Goal: Book appointment/travel/reservation

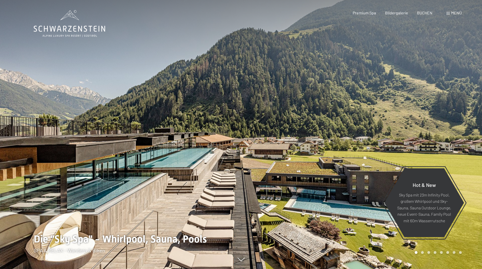
click at [447, 14] on span at bounding box center [448, 13] width 4 height 3
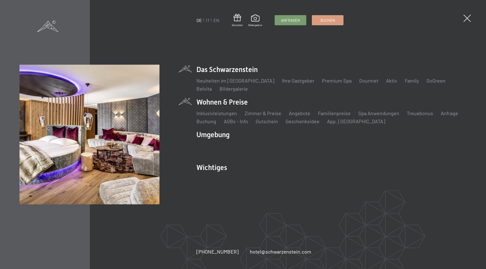
click at [302, 117] on li "Angebote Liste" at bounding box center [299, 113] width 21 height 7
click at [302, 116] on link "Angebote" at bounding box center [299, 113] width 21 height 6
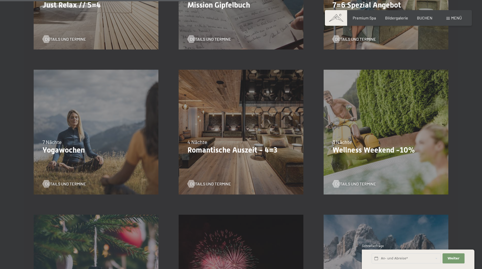
scroll to position [354, 0]
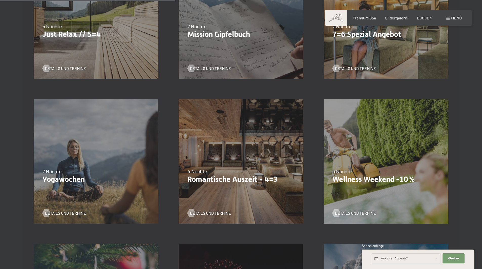
click at [366, 134] on div "13.11.–01.12.2025 11.12.–22.12.2025 15.01.–26.01.2026 12.03.–23.03.2026 3 Nächt…" at bounding box center [385, 161] width 145 height 145
click at [359, 211] on span "Details und Termine" at bounding box center [360, 214] width 41 height 6
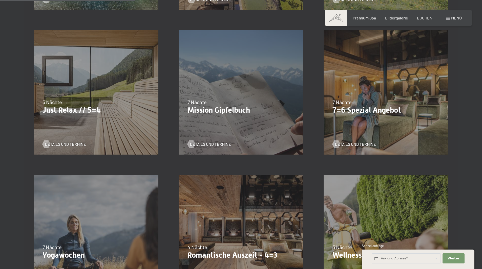
scroll to position [228, 0]
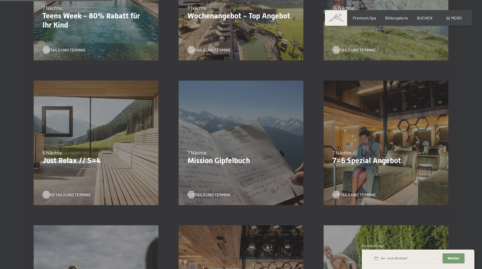
click at [79, 195] on span "Details und Termine" at bounding box center [70, 195] width 41 height 6
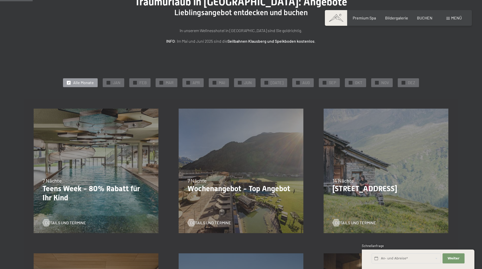
scroll to position [51, 0]
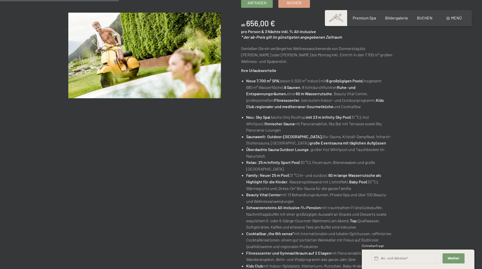
scroll to position [101, 0]
